Goal: Check status

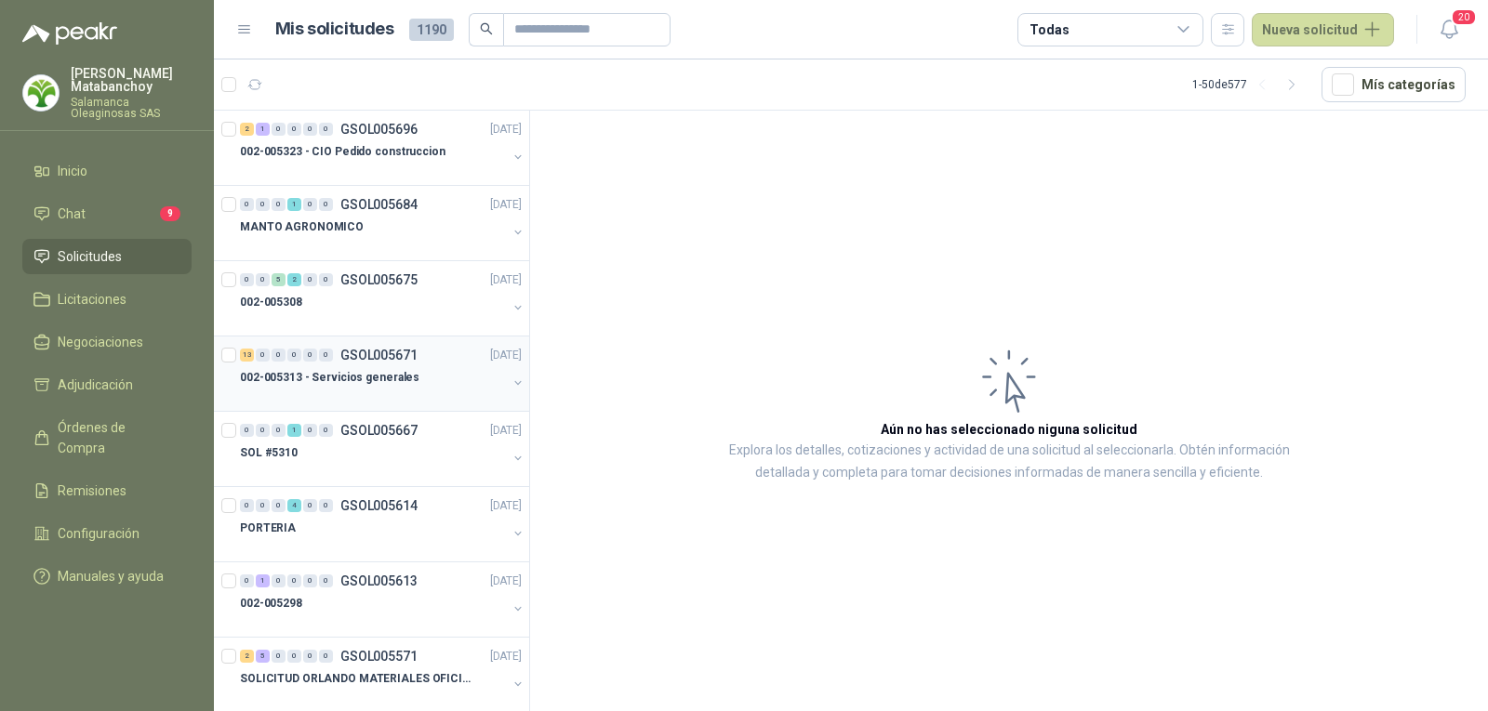
click at [331, 364] on div "13 0 0 0 0 0 GSOL005671 [DATE]" at bounding box center [382, 355] width 285 height 22
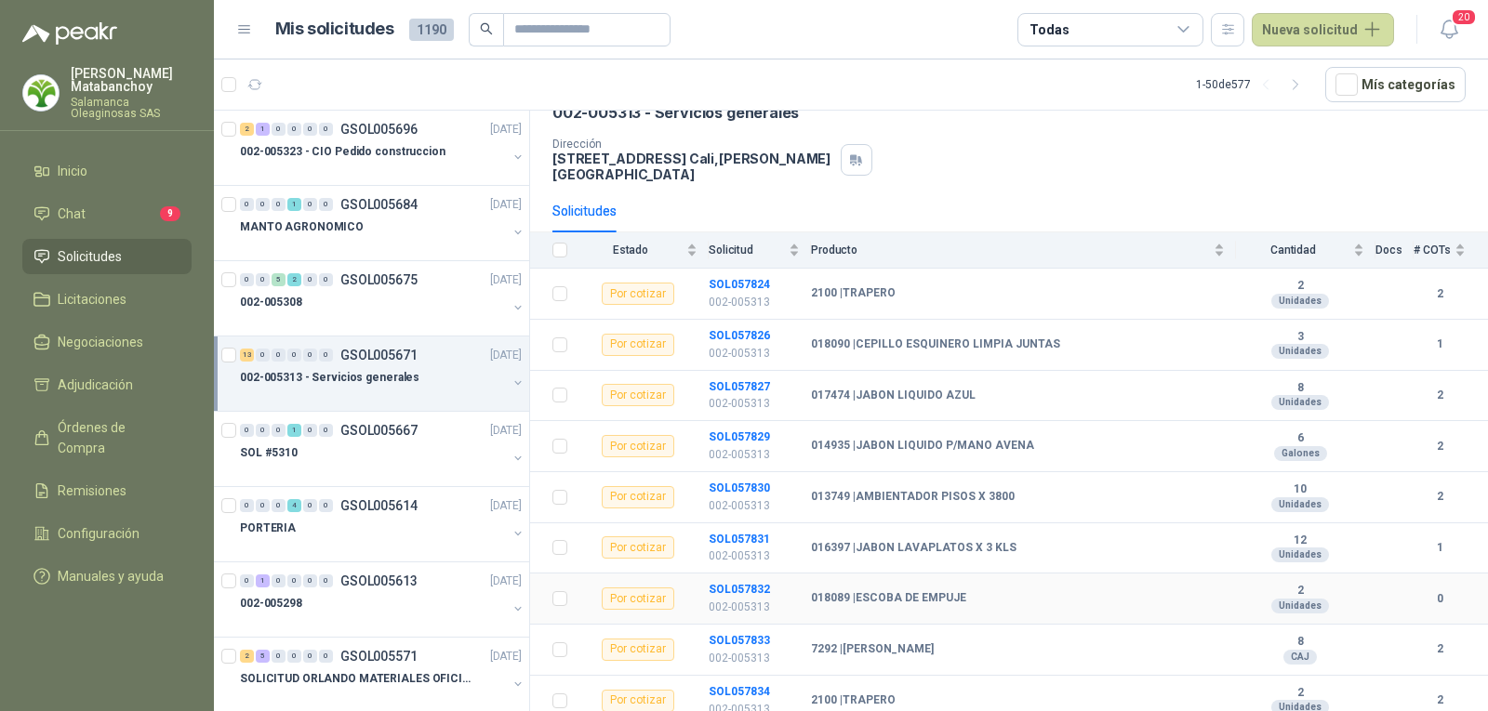
scroll to position [186, 0]
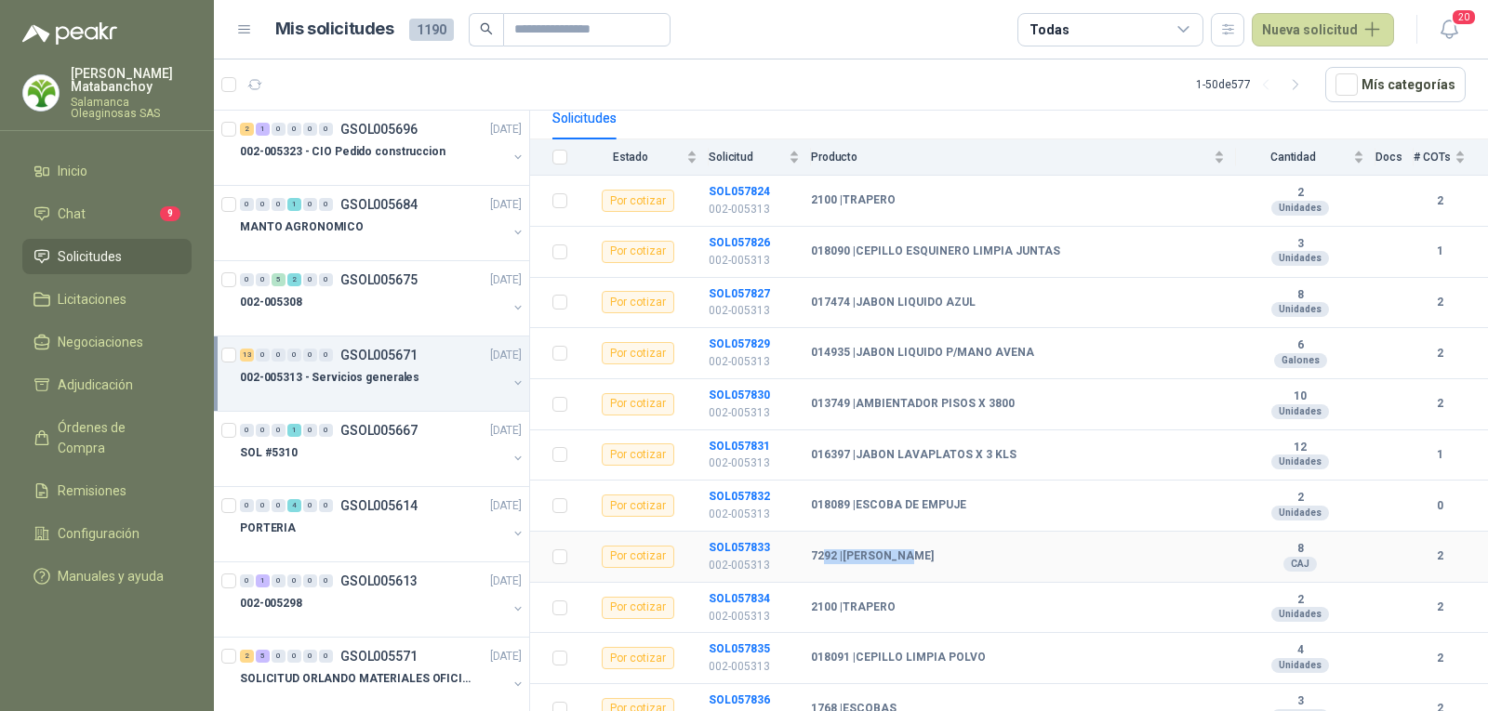
drag, startPoint x: 913, startPoint y: 544, endPoint x: 821, endPoint y: 545, distance: 92.0
click at [821, 549] on b "7292 | [PERSON_NAME]" at bounding box center [872, 556] width 123 height 15
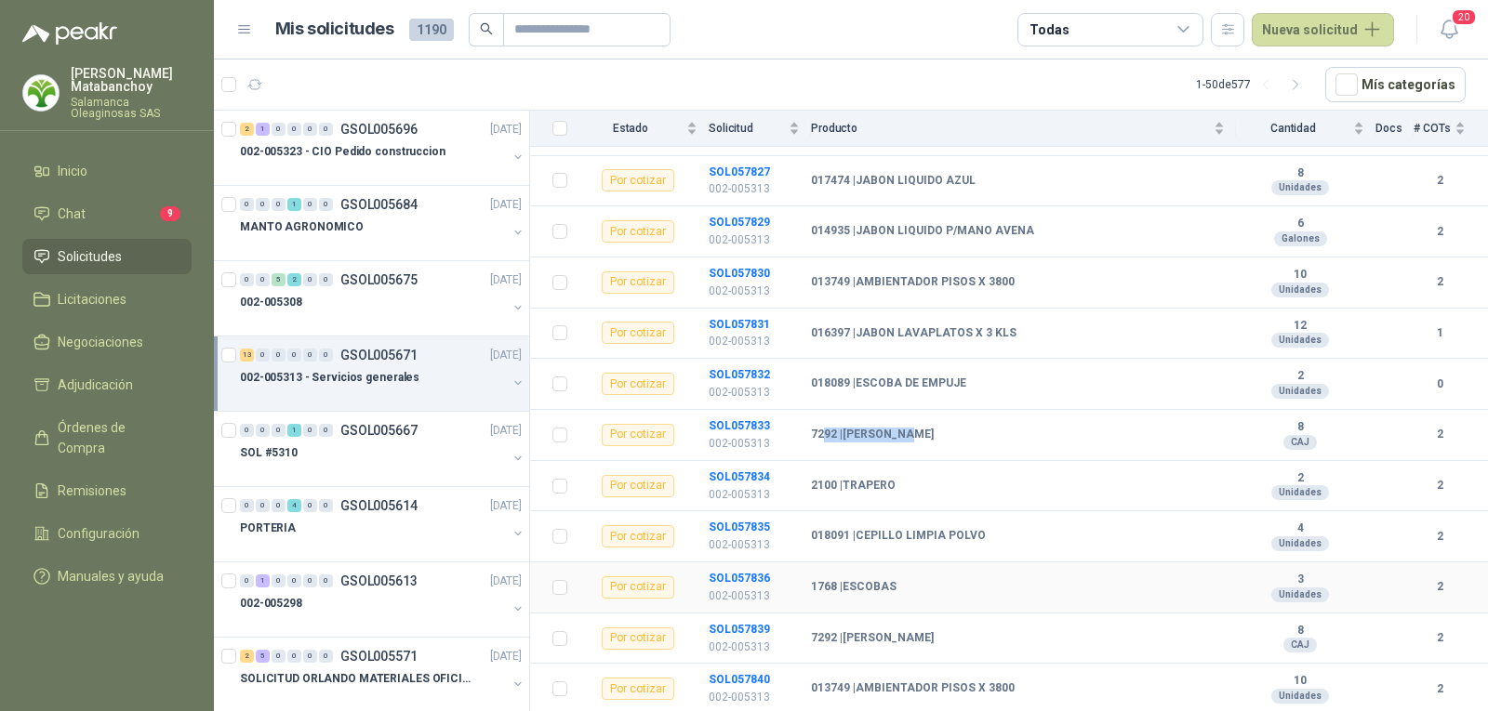
scroll to position [324, 0]
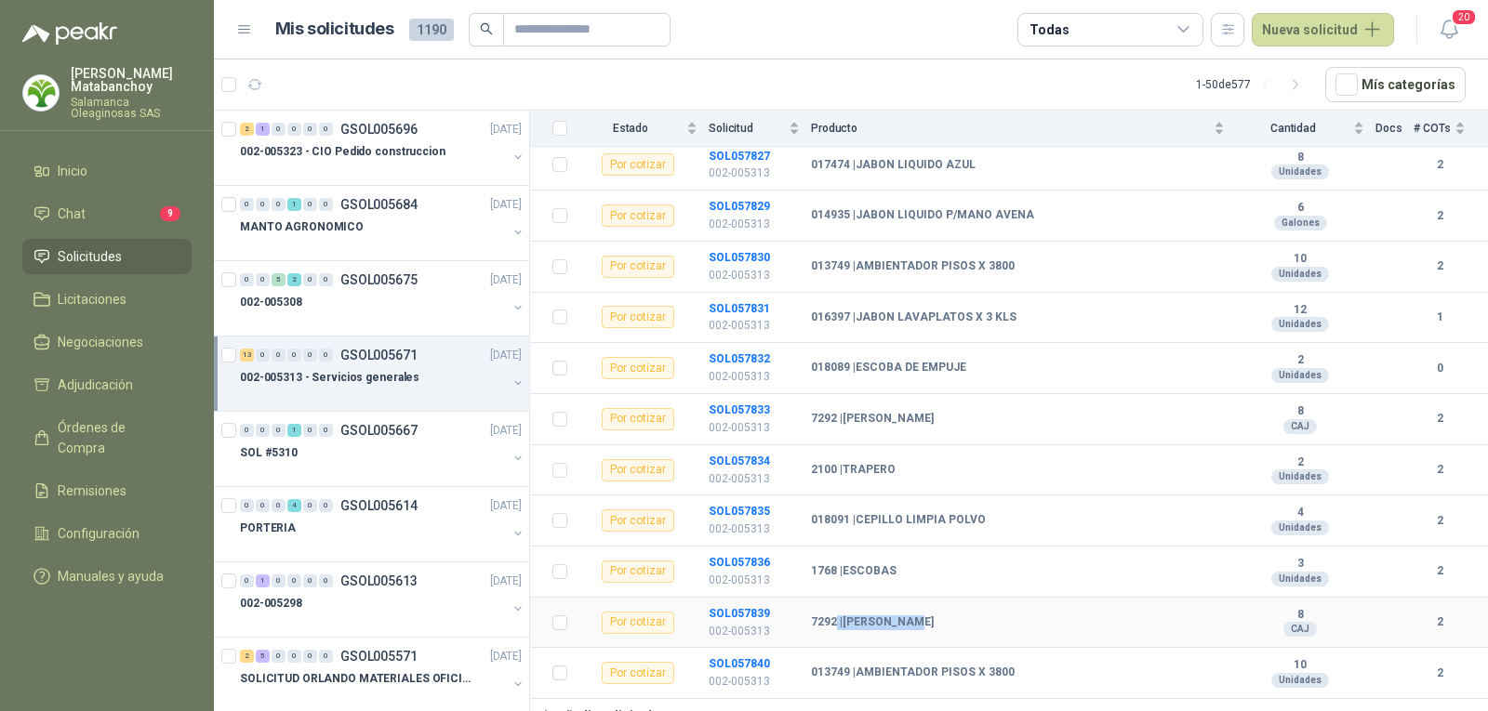
drag, startPoint x: 919, startPoint y: 612, endPoint x: 836, endPoint y: 606, distance: 82.9
click at [836, 615] on b "7292 | [PERSON_NAME]" at bounding box center [872, 622] width 123 height 15
drag, startPoint x: 840, startPoint y: 407, endPoint x: 964, endPoint y: 402, distance: 123.8
click at [964, 412] on div "7292 | [PERSON_NAME]" at bounding box center [1018, 419] width 414 height 15
drag, startPoint x: 921, startPoint y: 603, endPoint x: 821, endPoint y: 608, distance: 100.5
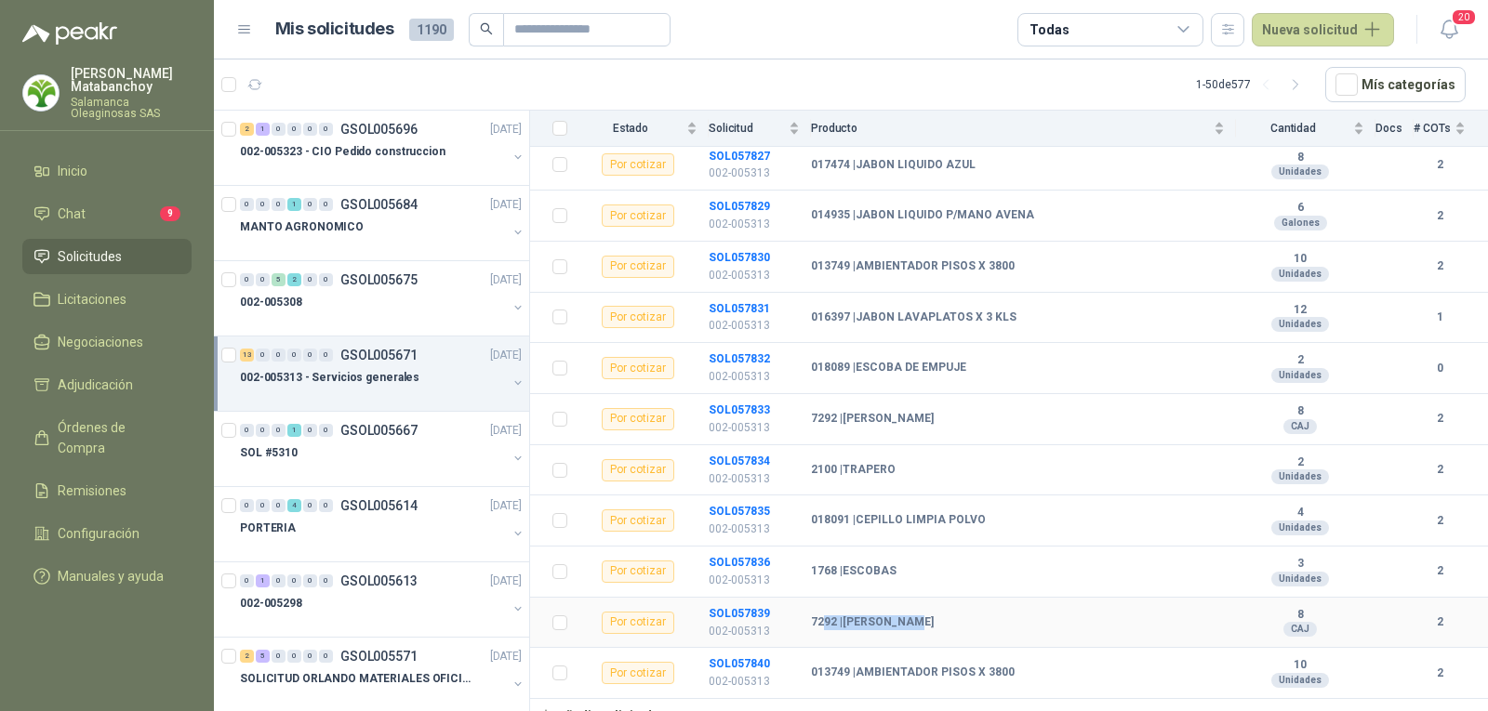
click at [821, 615] on div "7292 | [PERSON_NAME]" at bounding box center [1018, 622] width 414 height 15
drag, startPoint x: 919, startPoint y: 403, endPoint x: 794, endPoint y: 403, distance: 125.5
click at [794, 403] on tr "Por cotizar SOL057833 002-005313 7292 | [PERSON_NAME][GEOGRAPHIC_DATA] 2" at bounding box center [1009, 419] width 958 height 51
click at [853, 413] on b "7292 | [PERSON_NAME]" at bounding box center [872, 419] width 123 height 15
drag, startPoint x: 1050, startPoint y: 658, endPoint x: 786, endPoint y: 655, distance: 264.1
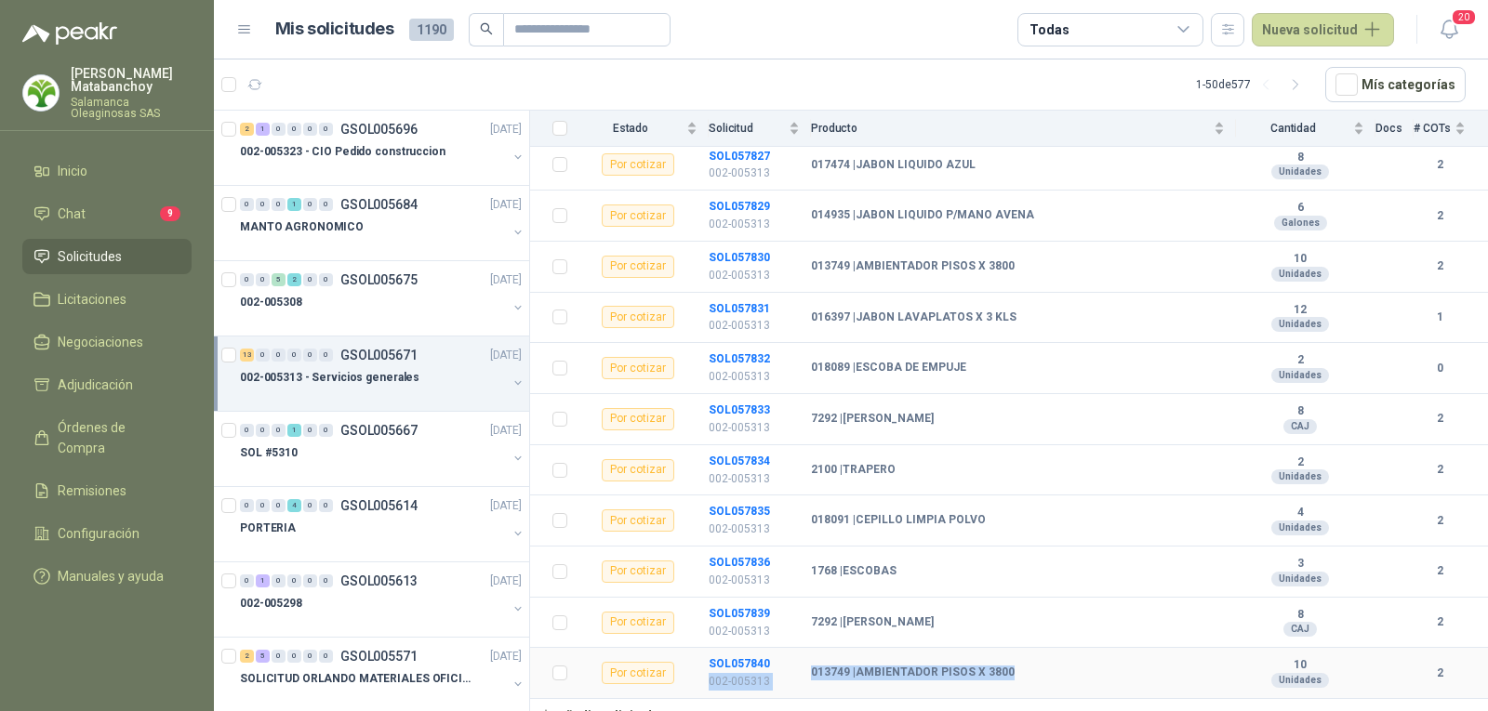
click at [786, 655] on tr "Por cotizar SOL057840 002-005313 013749 | AMBIENTADOR PISOS X 3800 10 Unidades 2" at bounding box center [1009, 673] width 958 height 51
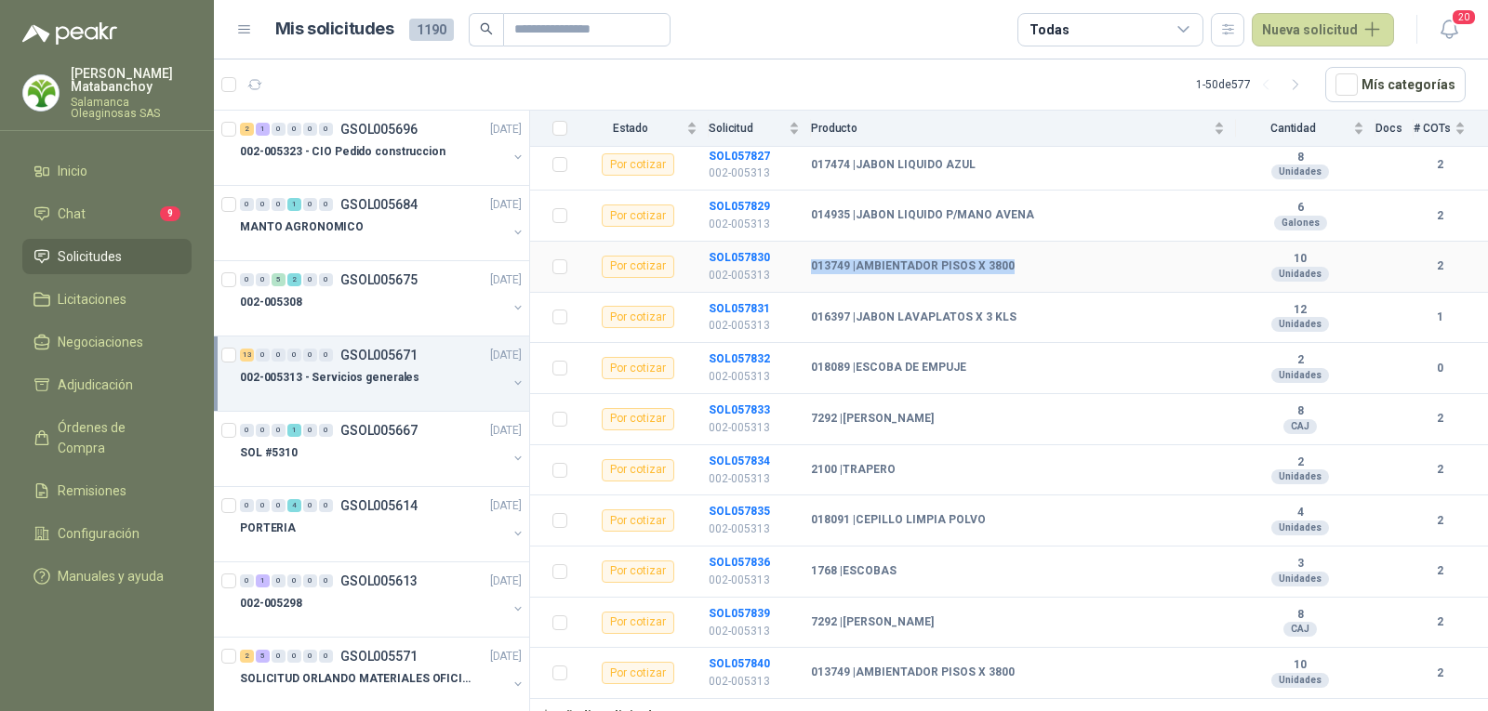
drag, startPoint x: 1011, startPoint y: 255, endPoint x: 805, endPoint y: 261, distance: 205.6
click at [805, 261] on tr "Por cotizar SOL057830 002-005313 013749 | AMBIENTADOR PISOS X 3800 10 Unidades 2" at bounding box center [1009, 267] width 958 height 51
click at [917, 471] on td "2100 | TRAPERO" at bounding box center [1023, 470] width 425 height 51
drag, startPoint x: 126, startPoint y: 255, endPoint x: 449, endPoint y: 347, distance: 335.5
click at [126, 255] on li "Solicitudes" at bounding box center [106, 256] width 147 height 20
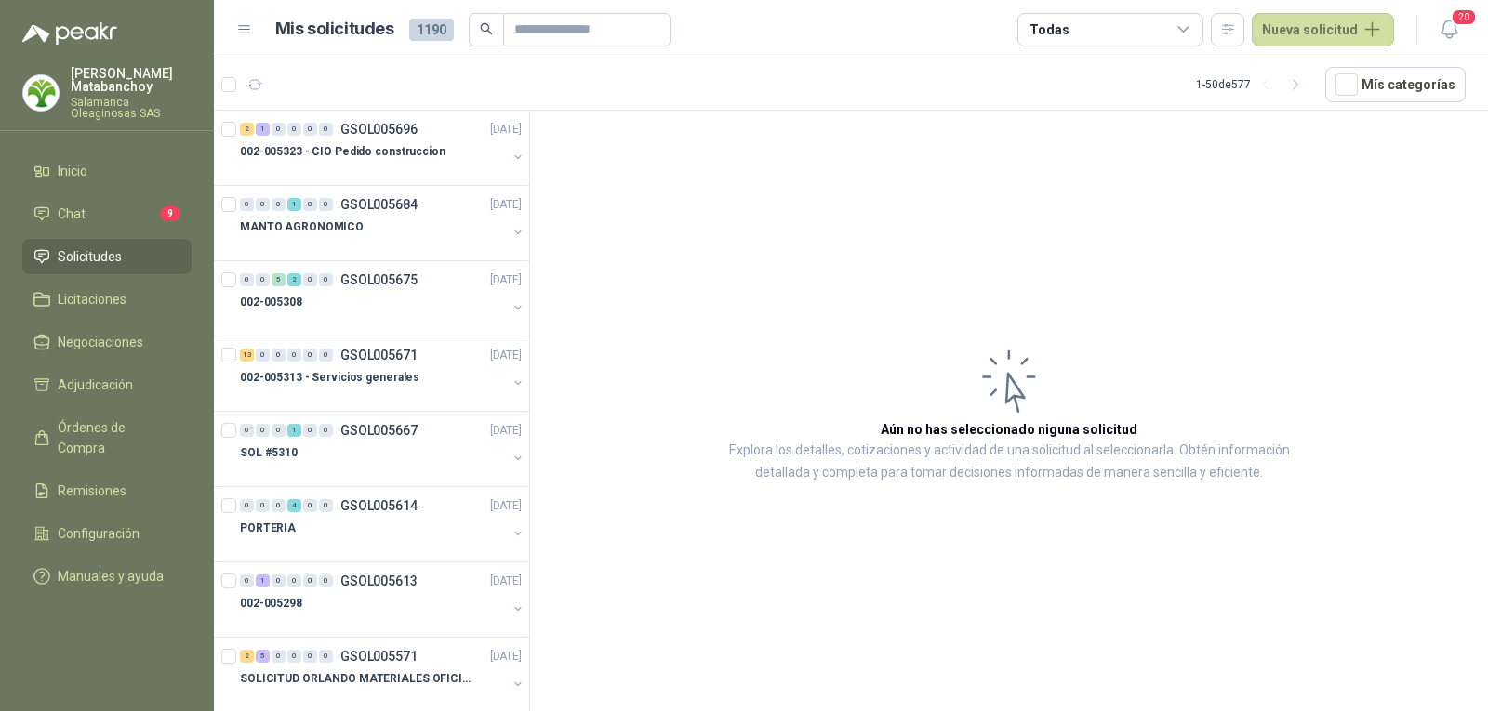
click at [1238, 589] on article "Aún no has seleccionado niguna solicitud Explora los detalles, cotizaciones y a…" at bounding box center [1009, 414] width 958 height 607
